Goal: Task Accomplishment & Management: Manage account settings

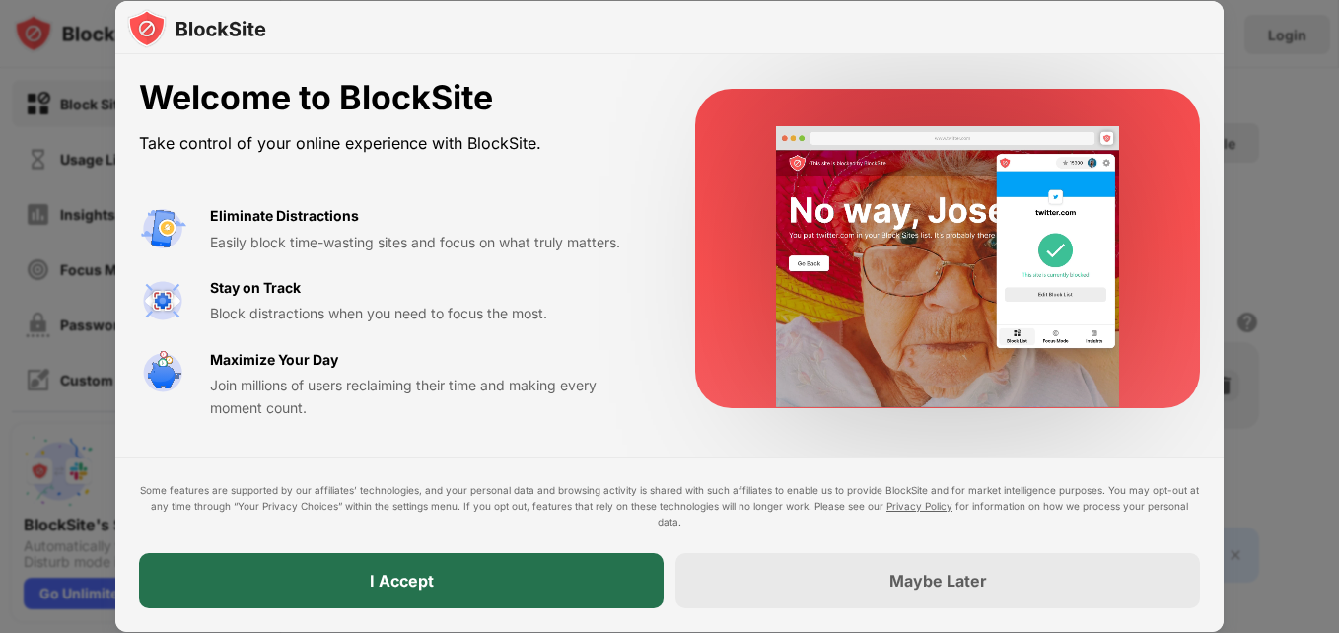
click at [569, 565] on div "I Accept" at bounding box center [401, 580] width 524 height 55
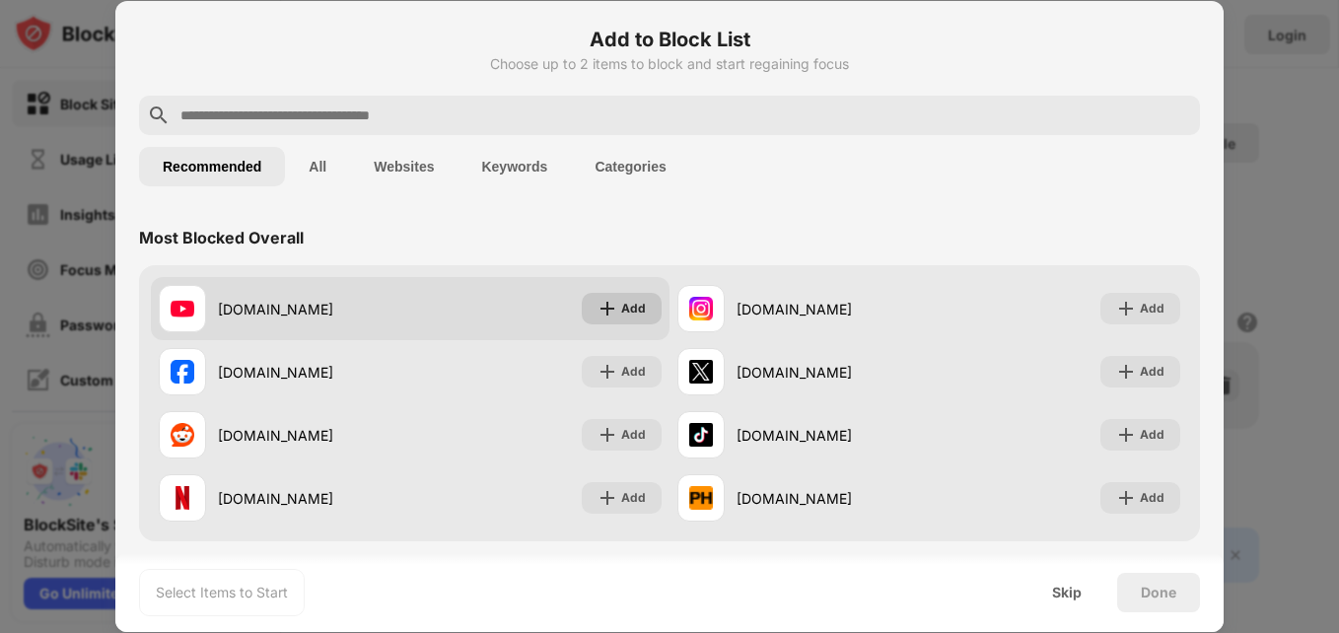
click at [624, 310] on div "Add" at bounding box center [633, 309] width 25 height 20
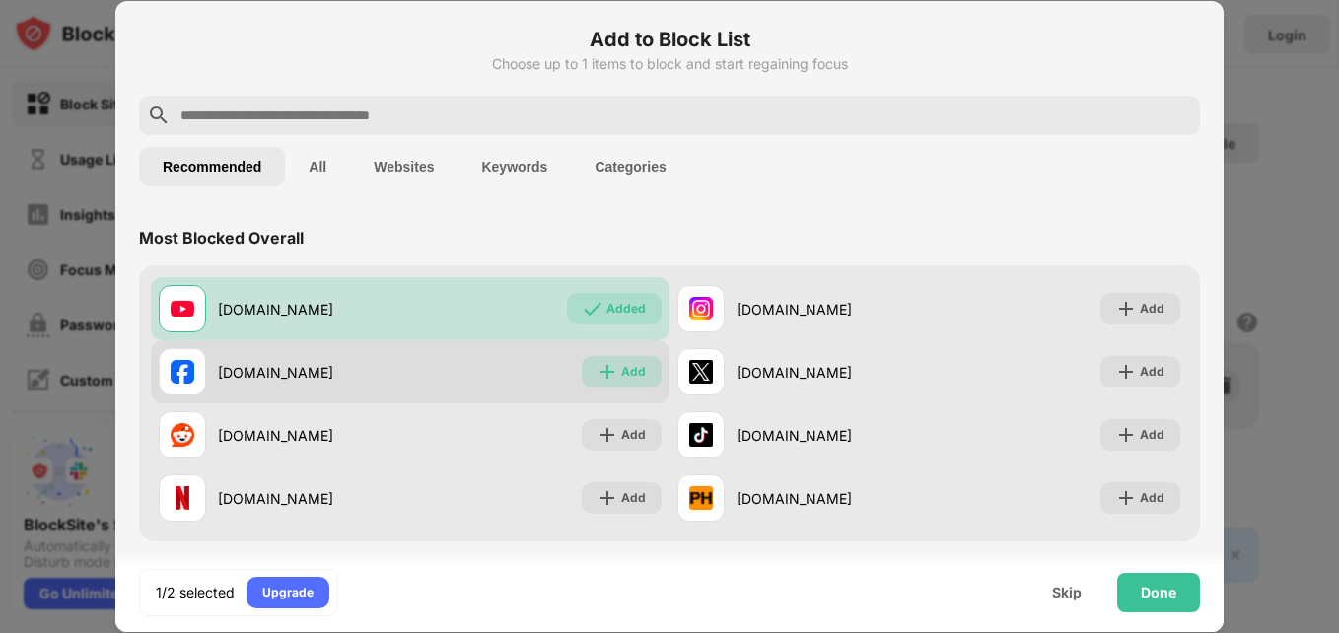
click at [622, 366] on div "Add" at bounding box center [633, 372] width 25 height 20
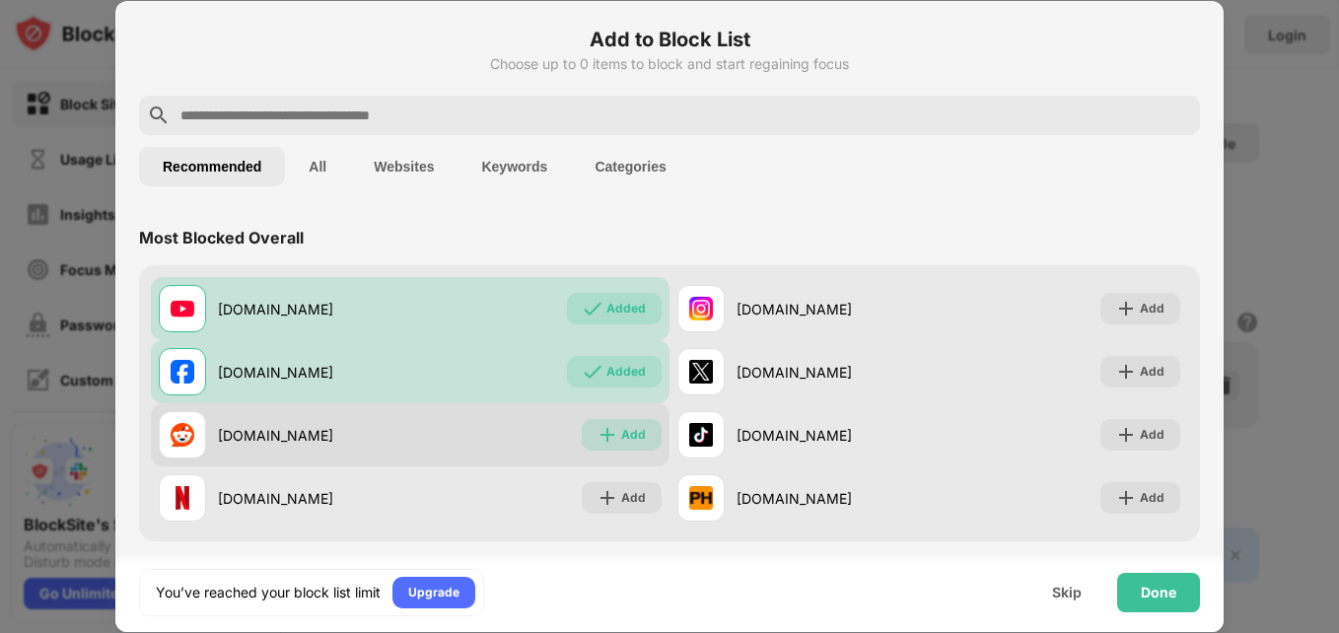
click at [621, 440] on div "Add" at bounding box center [633, 435] width 25 height 20
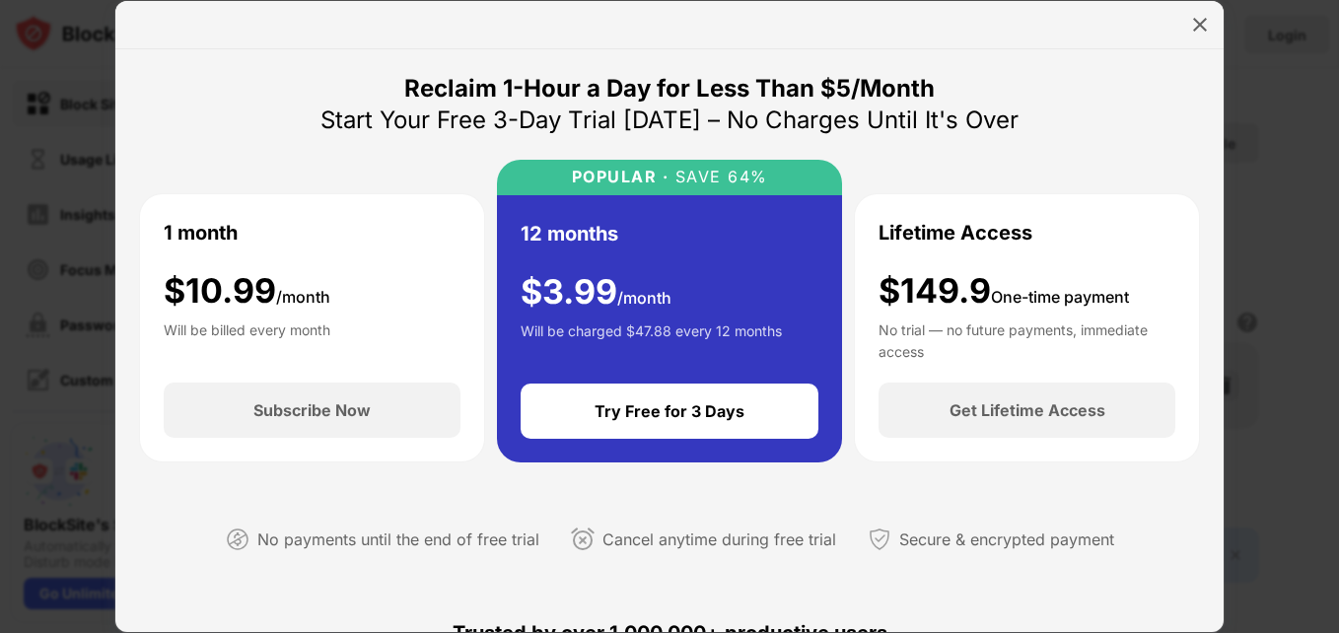
click at [1192, 20] on img at bounding box center [1200, 25] width 20 height 20
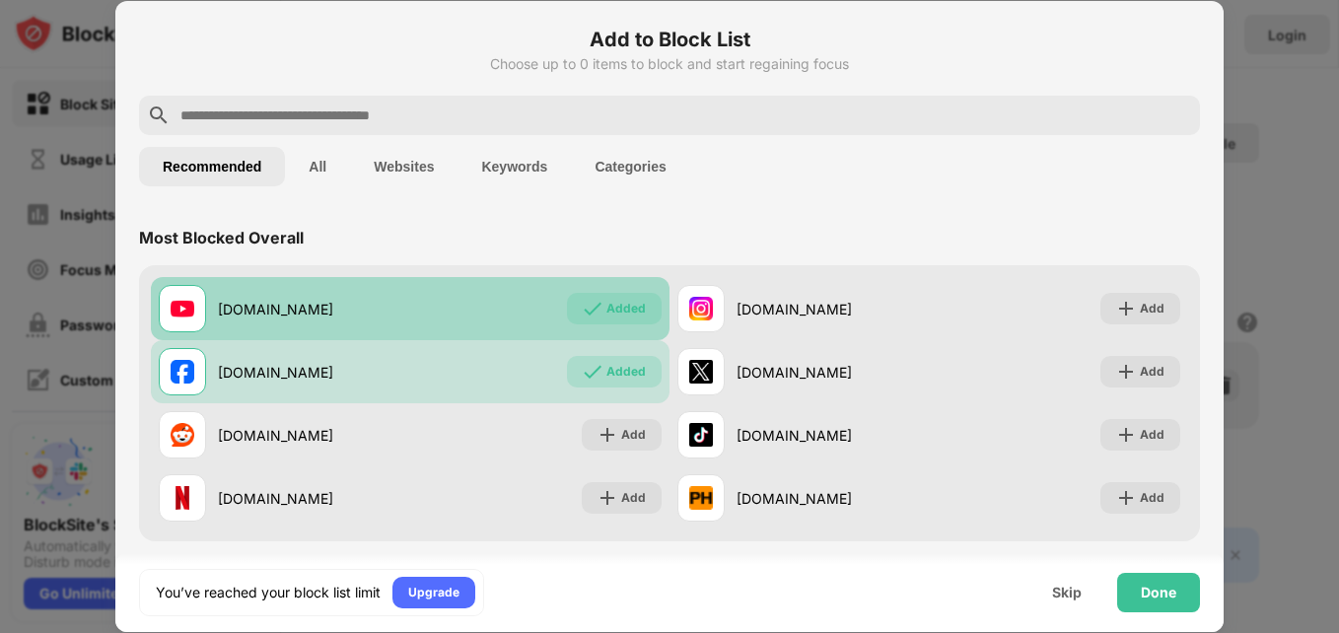
click at [613, 309] on div "Added" at bounding box center [625, 309] width 39 height 20
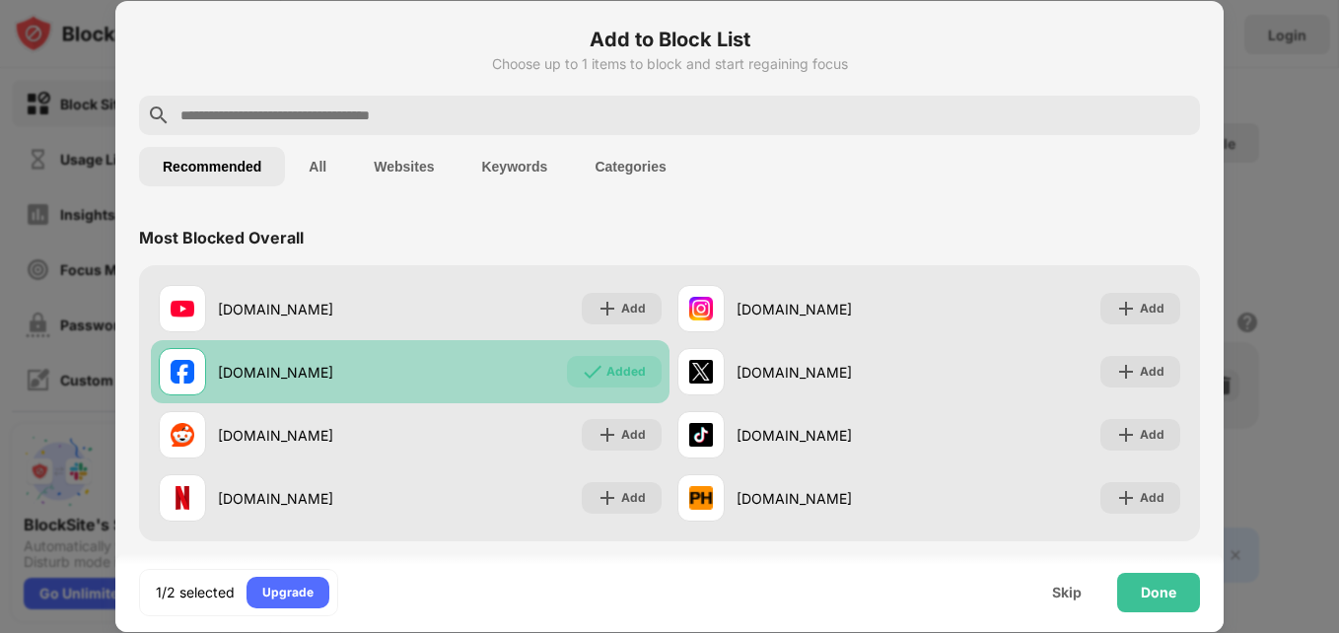
click at [618, 357] on div "Added" at bounding box center [614, 372] width 95 height 32
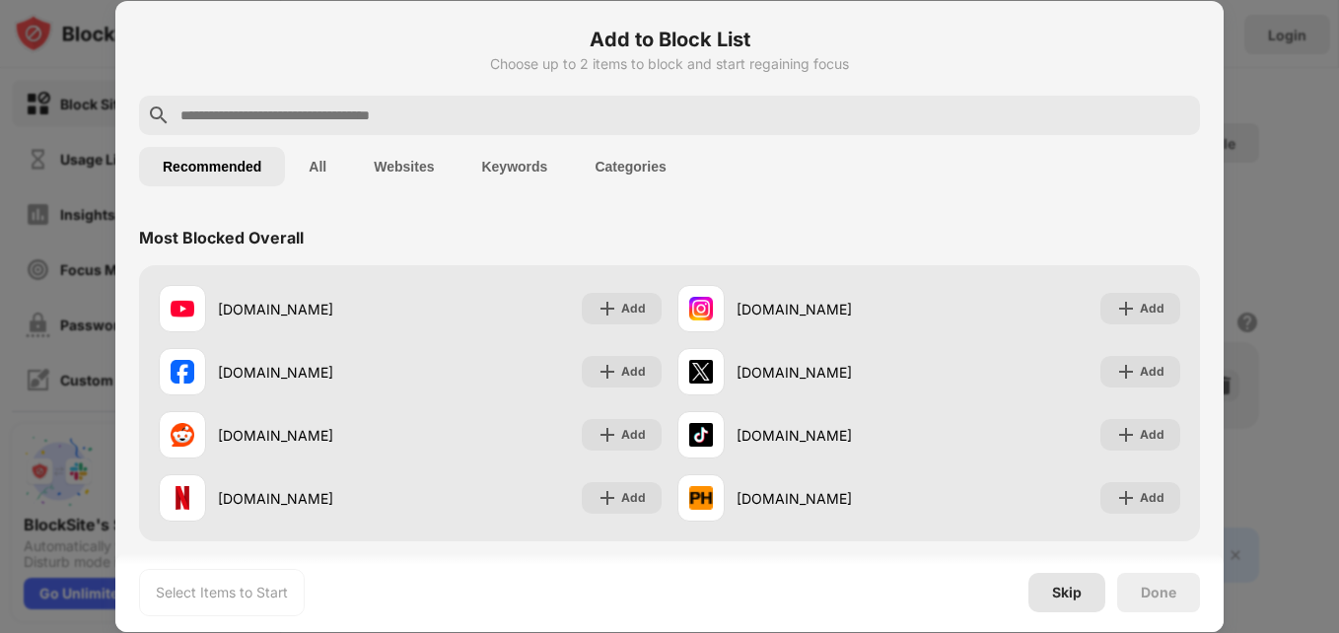
click at [1073, 589] on div "Skip" at bounding box center [1067, 593] width 30 height 16
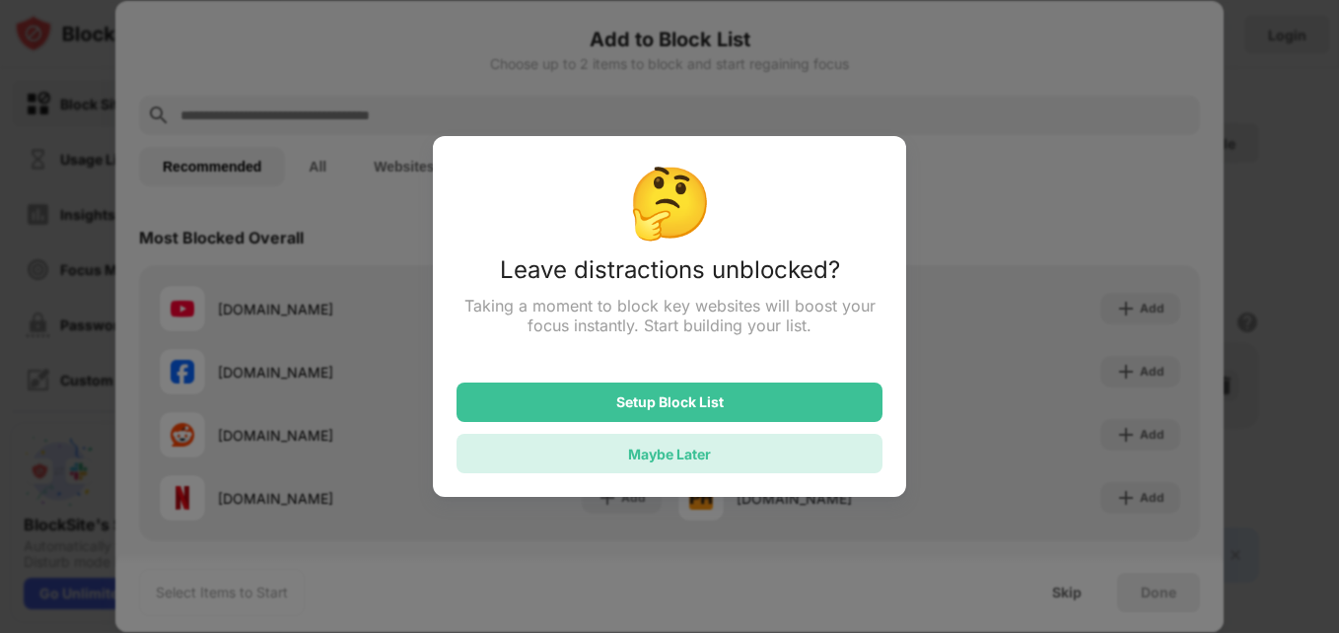
click at [731, 459] on div "Maybe Later" at bounding box center [669, 453] width 426 height 39
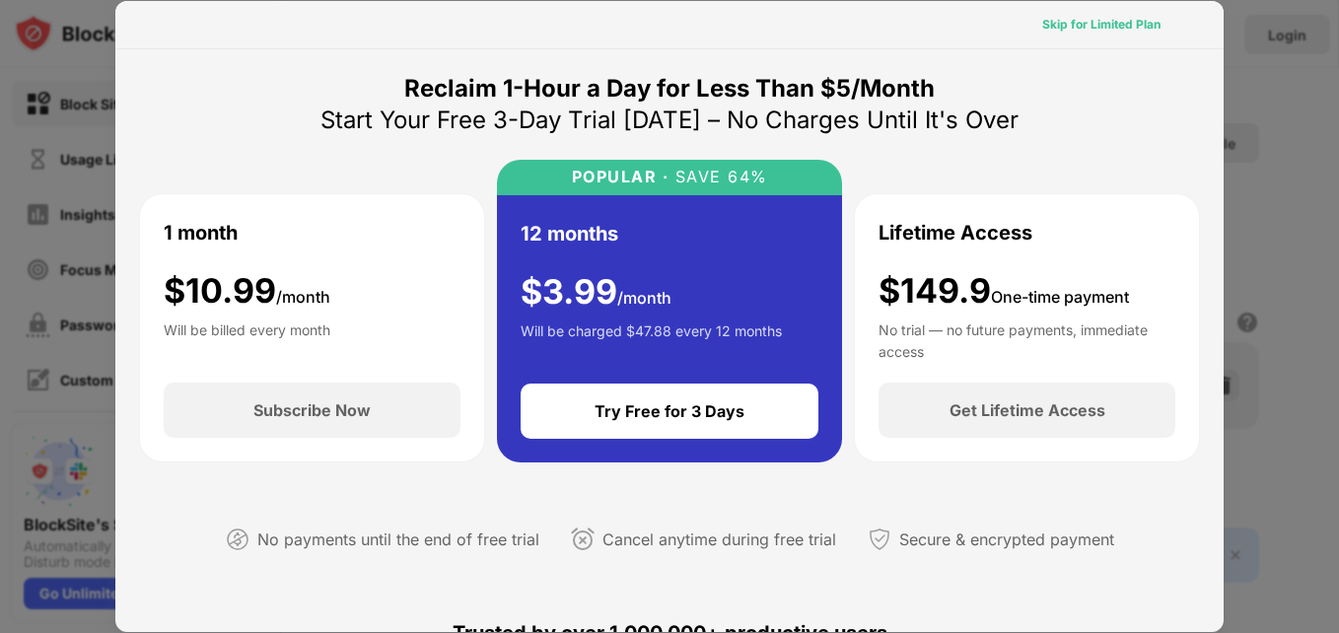
click at [1089, 28] on div "Skip for Limited Plan" at bounding box center [1101, 25] width 118 height 20
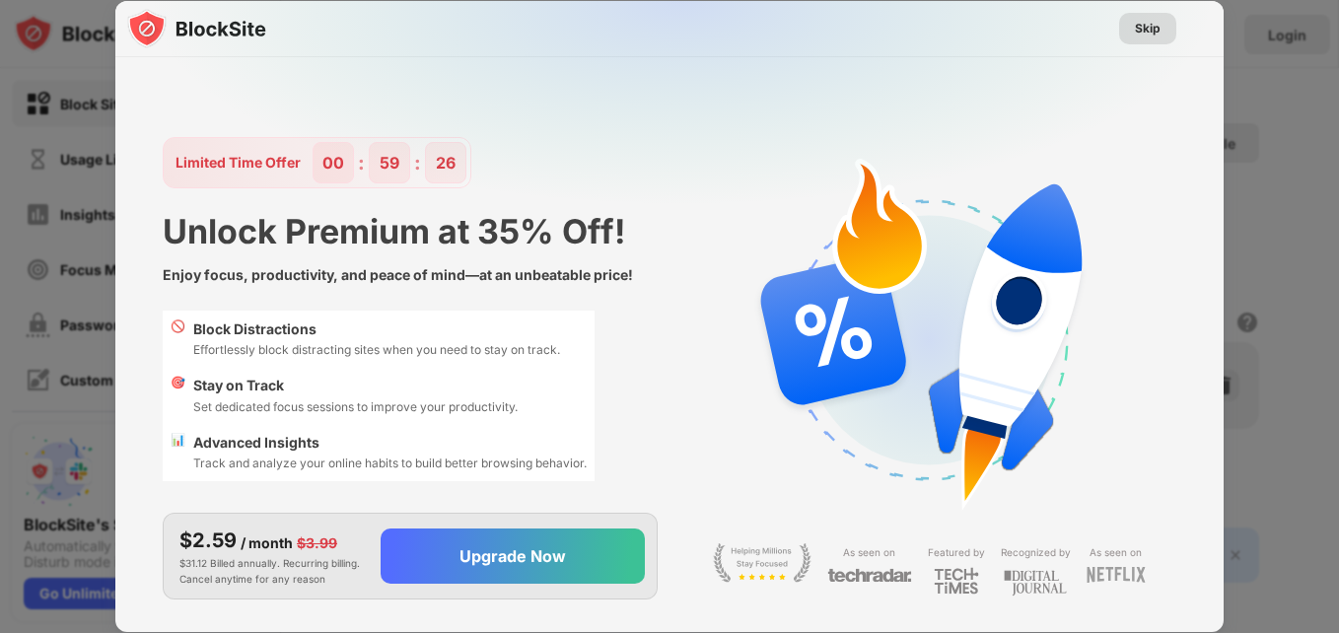
click at [1163, 26] on div "Skip" at bounding box center [1147, 29] width 57 height 32
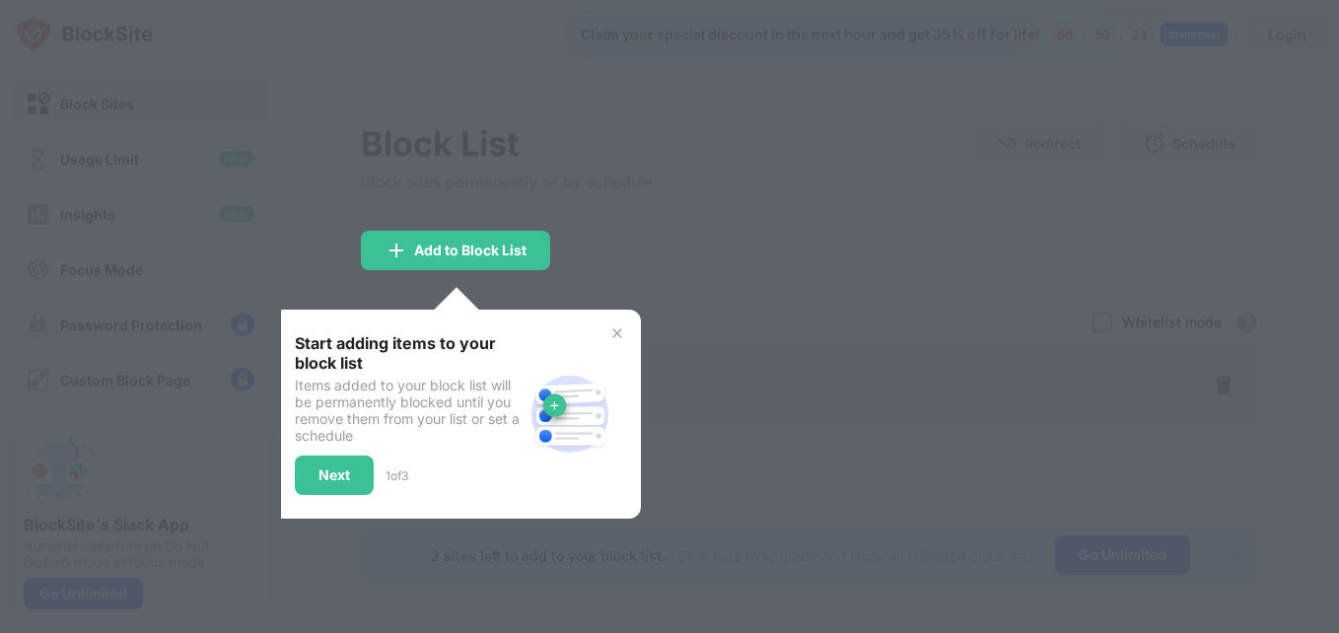
click at [619, 332] on img at bounding box center [617, 333] width 16 height 16
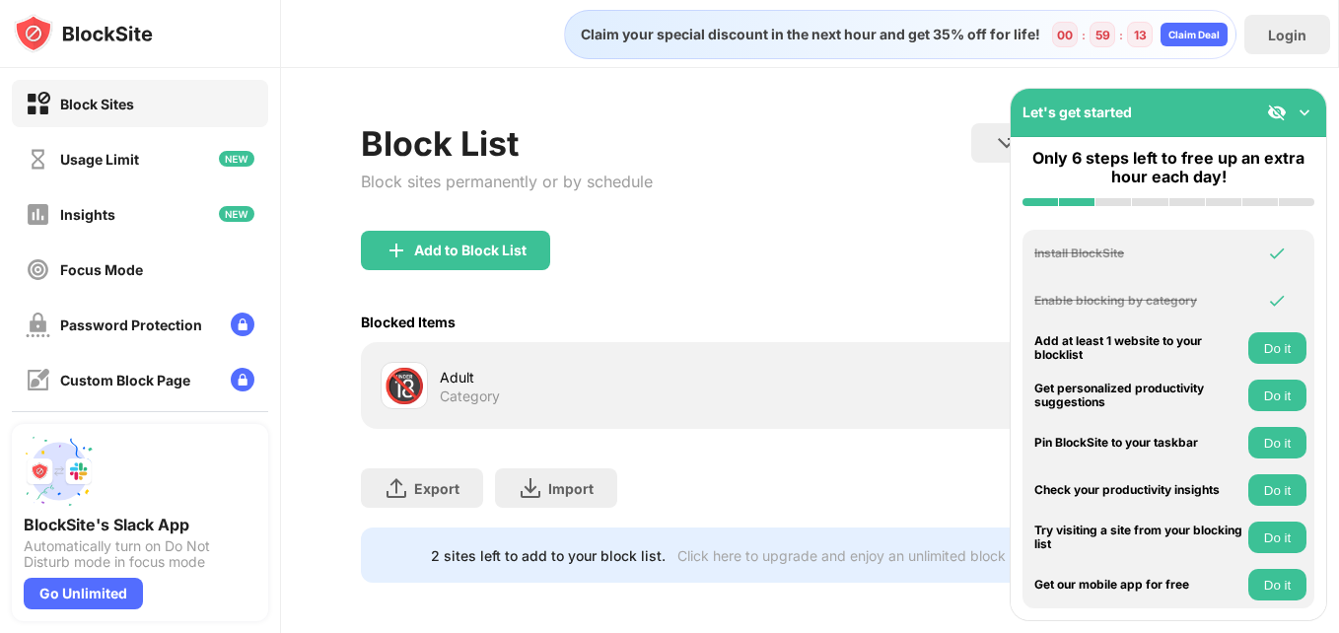
click at [1304, 106] on img at bounding box center [1304, 113] width 20 height 20
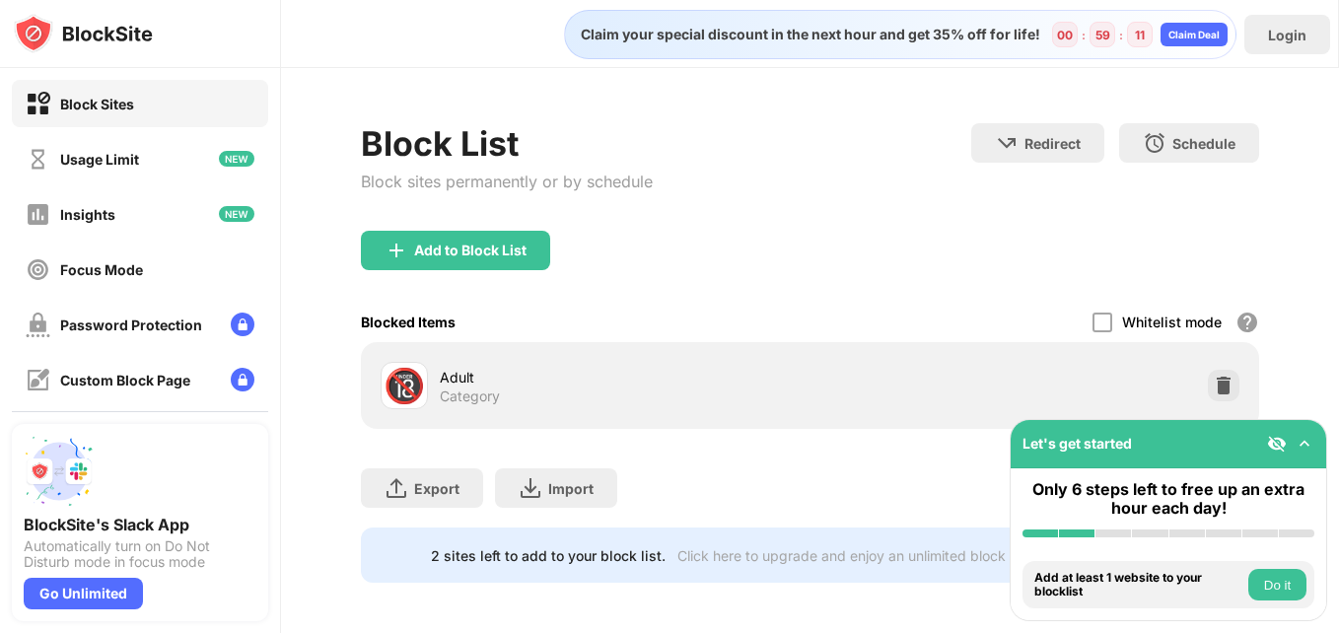
scroll to position [20, 0]
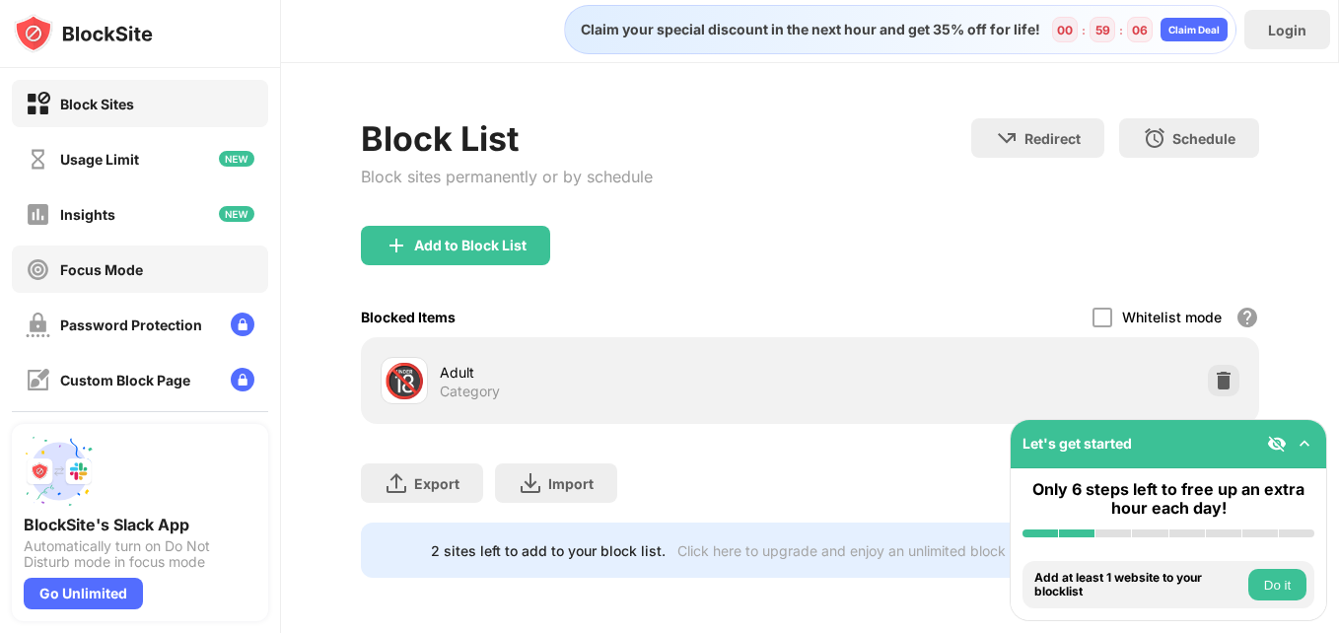
click at [106, 270] on div "Focus Mode" at bounding box center [101, 269] width 83 height 17
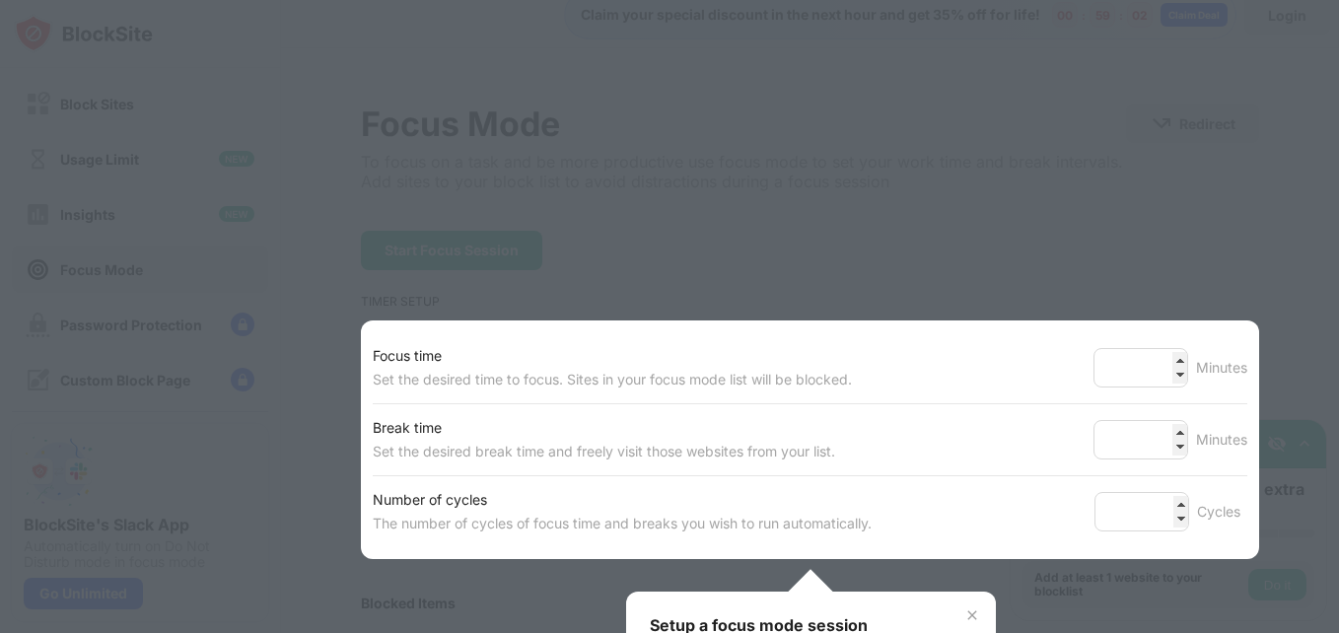
click at [318, 289] on div at bounding box center [669, 316] width 1339 height 633
type input "*"
click at [1155, 445] on input "*" at bounding box center [1140, 439] width 95 height 39
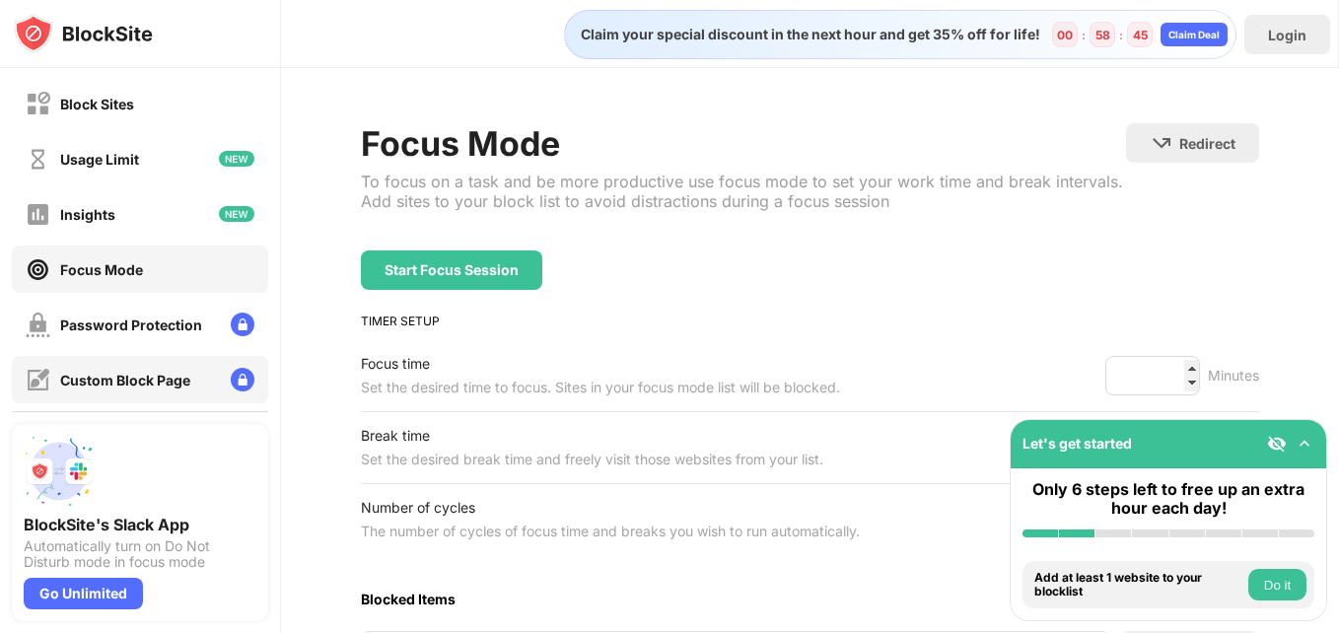
click at [102, 372] on div "Custom Block Page" at bounding box center [125, 380] width 130 height 17
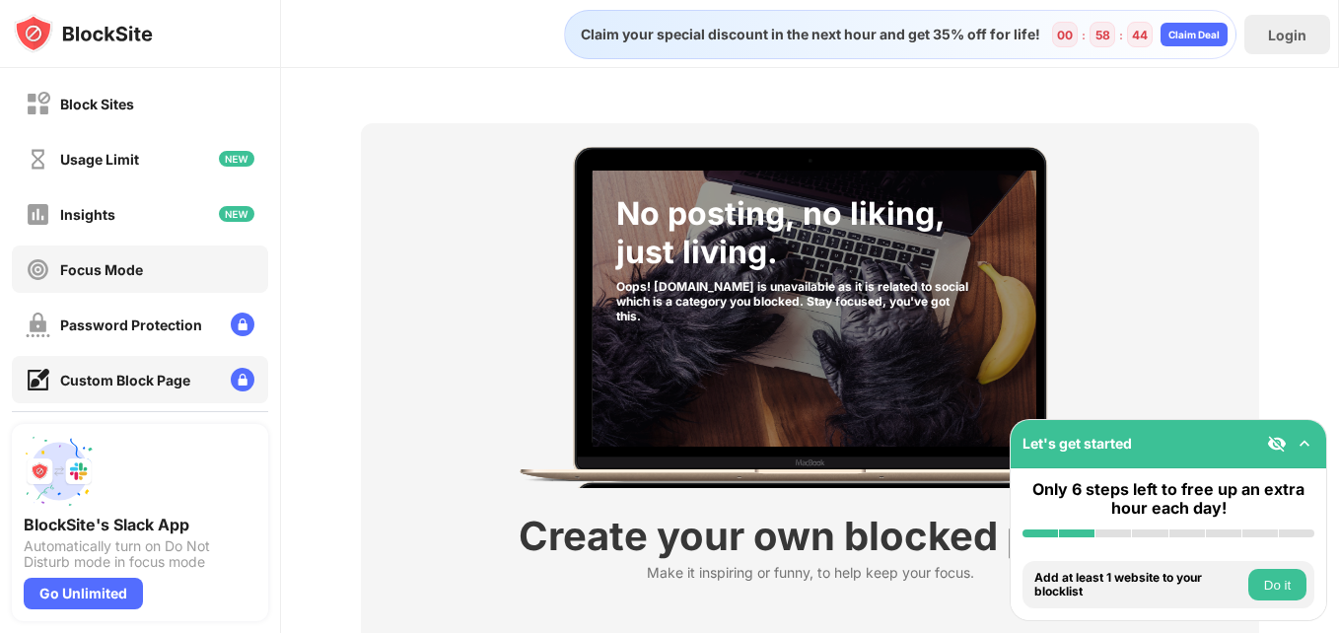
click at [158, 292] on div "Focus Mode" at bounding box center [140, 268] width 256 height 47
